Goal: Task Accomplishment & Management: Complete application form

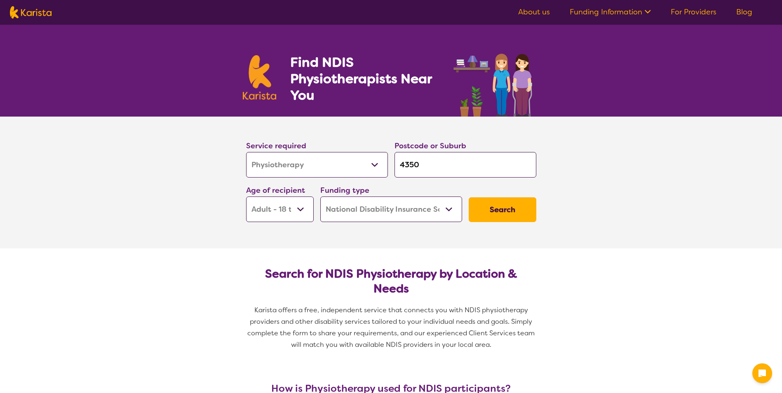
select select "Physiotherapy"
select select "AD"
select select "NDIS"
select select "Physiotherapy"
select select "AD"
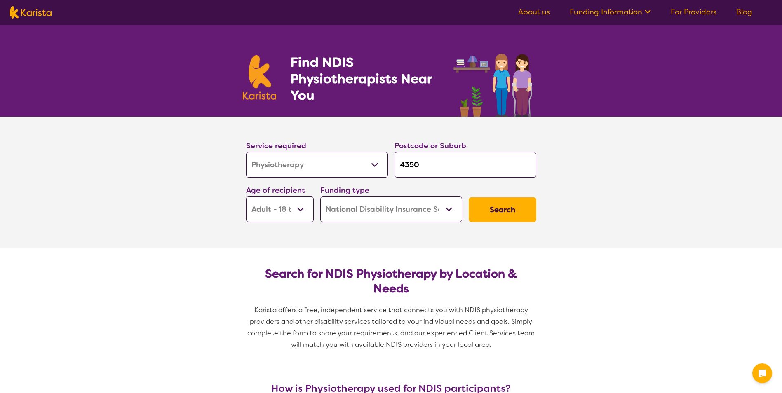
select select "NDIS"
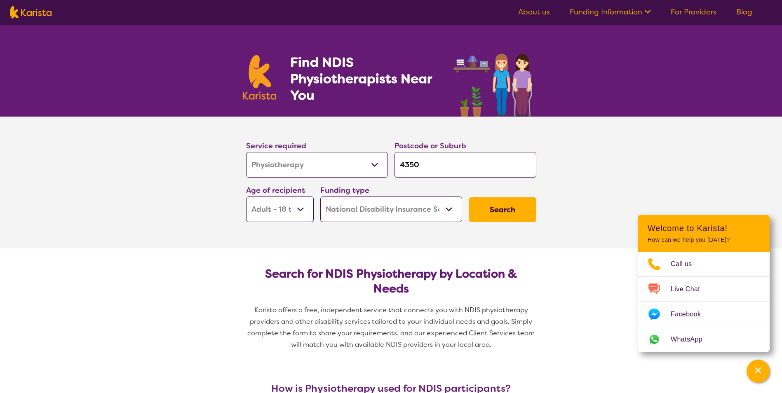
click at [497, 208] on button "Search" at bounding box center [503, 209] width 68 height 25
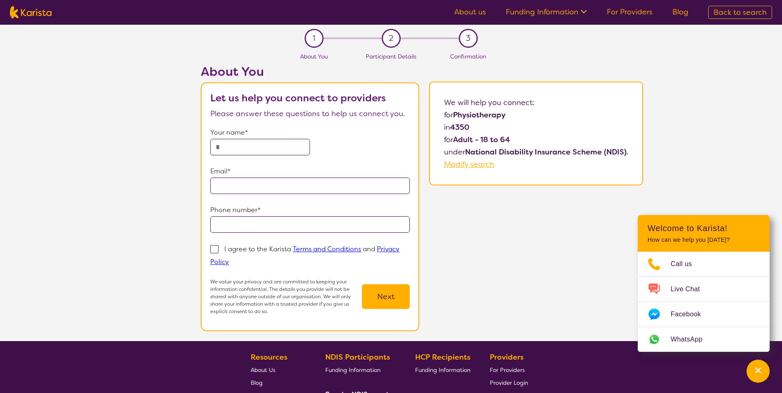
click at [682, 152] on div "About You Let us help you connect to providers Please answer these questions to…" at bounding box center [422, 202] width 720 height 277
select select "Physiotherapy"
select select "AD"
select select "NDIS"
select select "Physiotherapy"
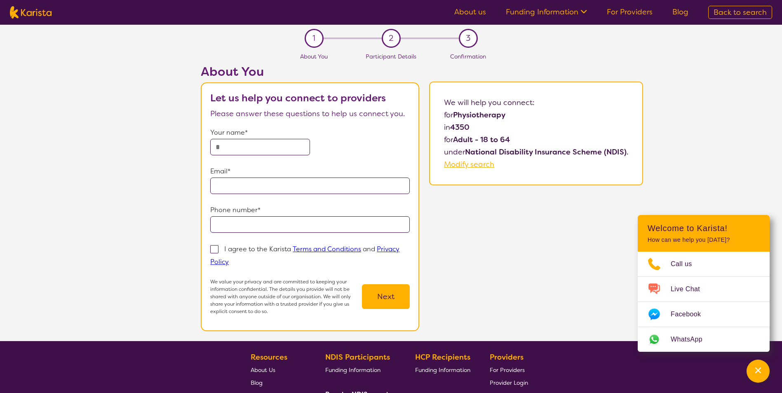
select select "AD"
select select "NDIS"
